Goal: Navigation & Orientation: Understand site structure

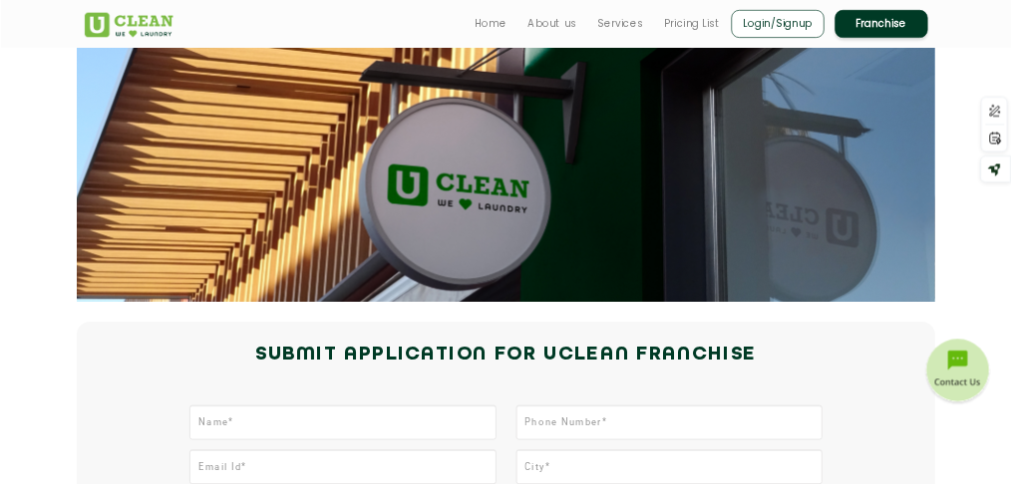
scroll to position [42, 0]
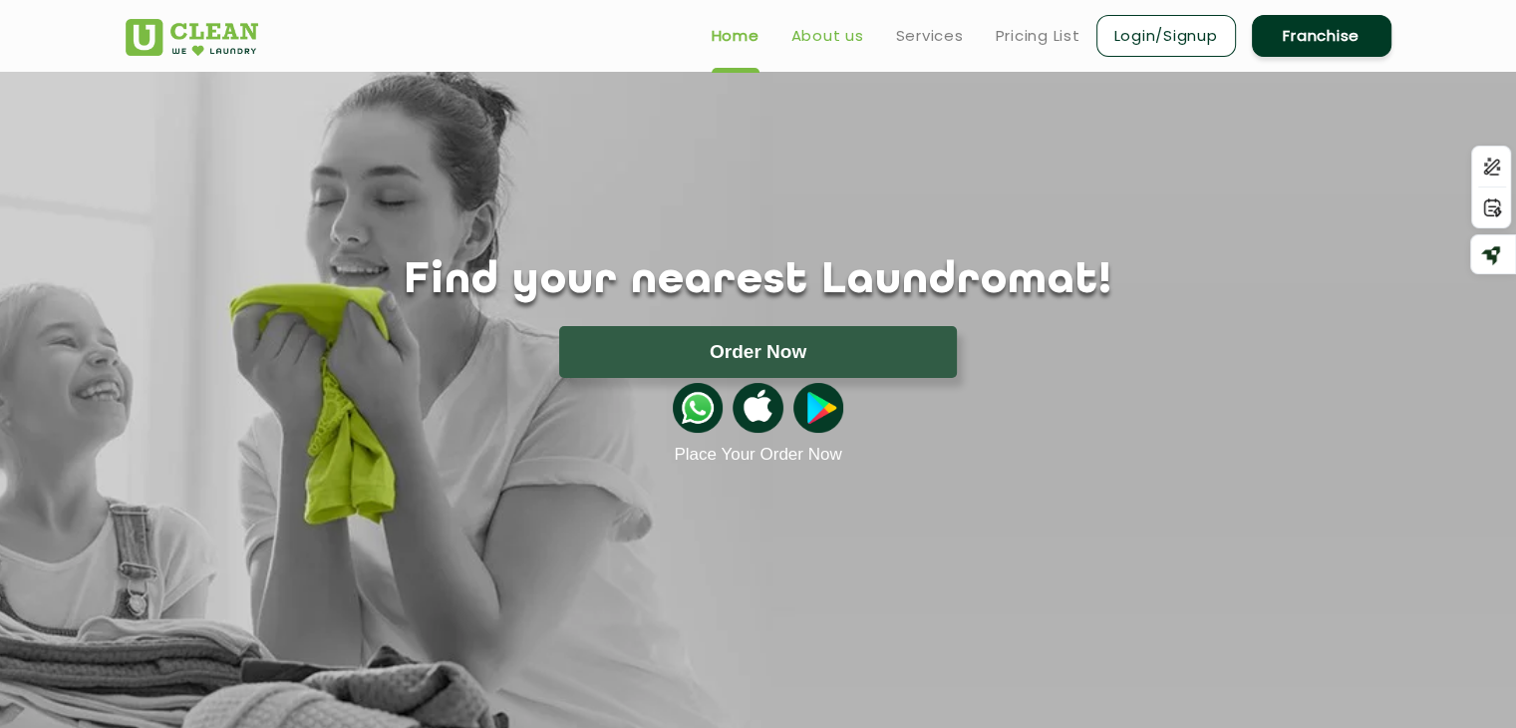
click at [819, 41] on link "About us" at bounding box center [827, 36] width 73 height 24
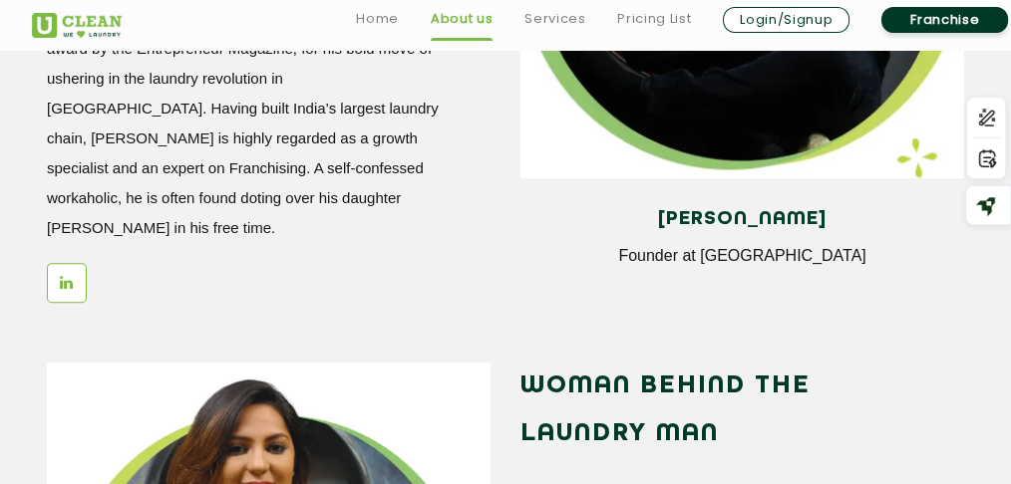
scroll to position [1961, 0]
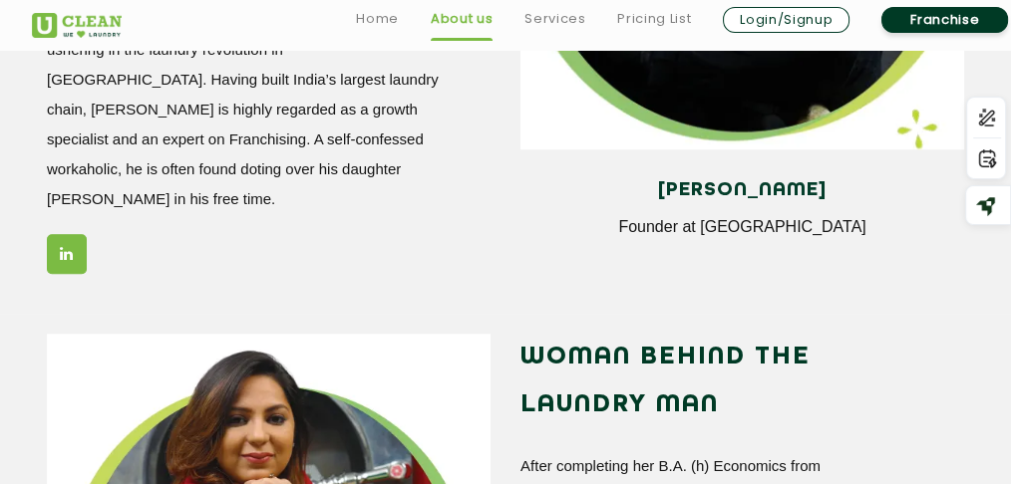
click at [57, 234] on link at bounding box center [67, 254] width 40 height 40
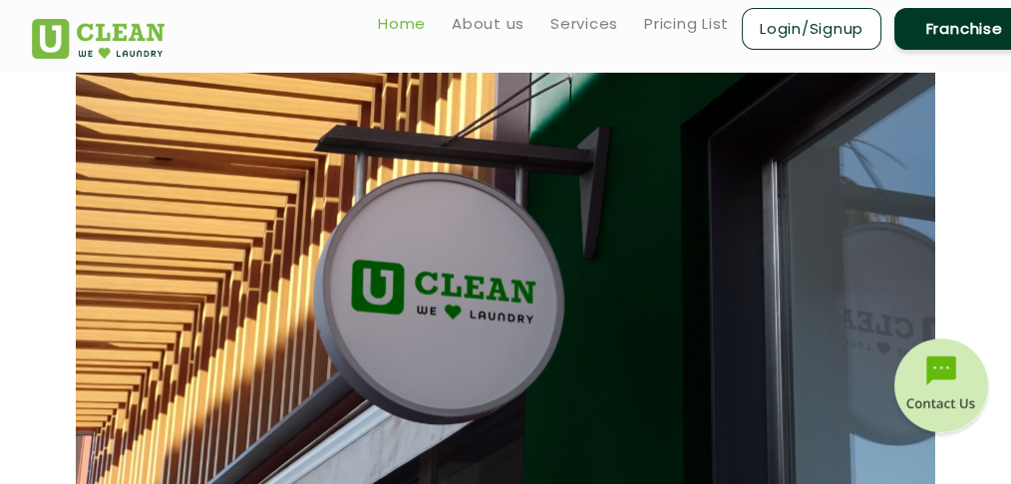
click at [385, 15] on link "Home" at bounding box center [402, 24] width 48 height 24
